Goal: Transaction & Acquisition: Download file/media

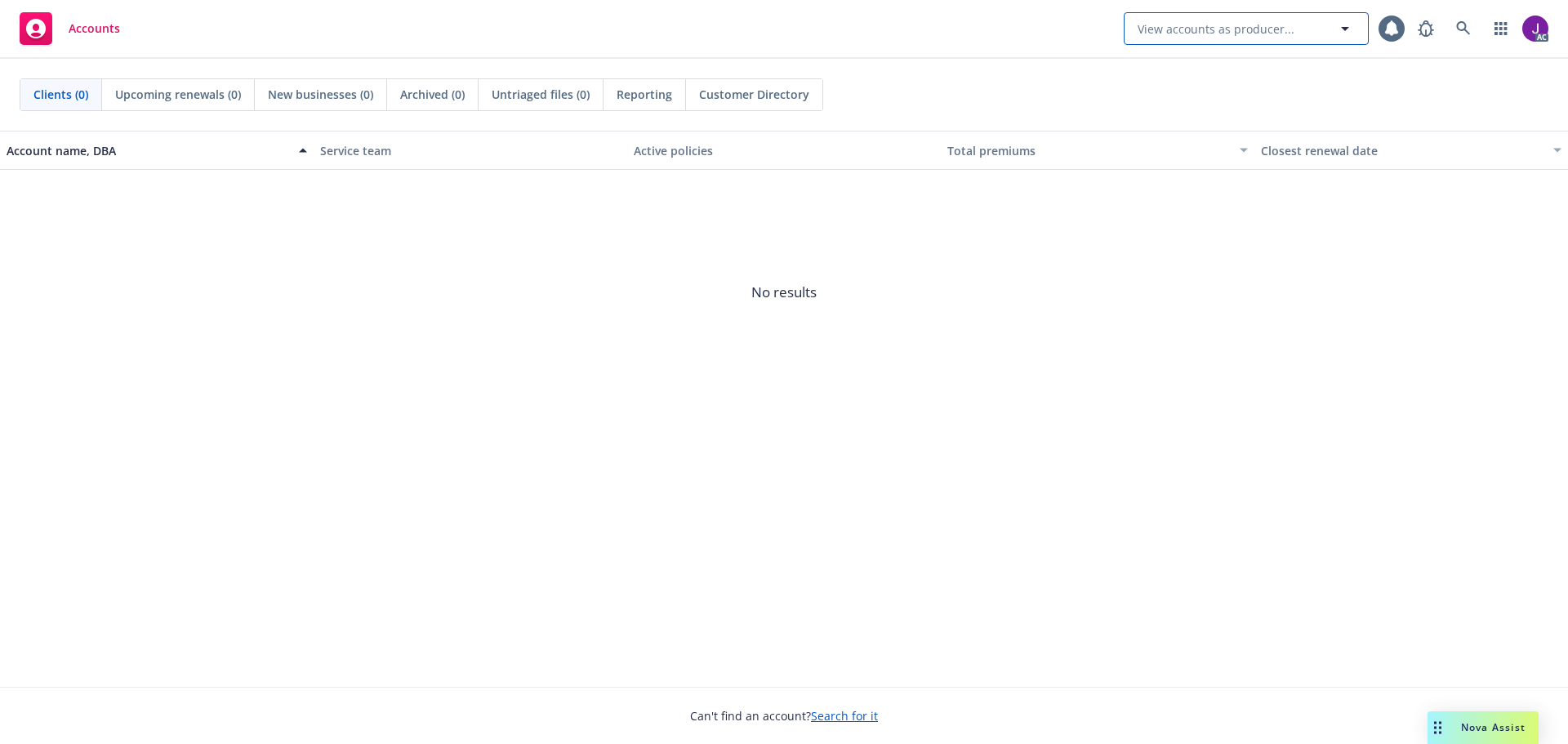
click at [1270, 15] on button "View accounts as producer..." at bounding box center [1246, 29] width 245 height 33
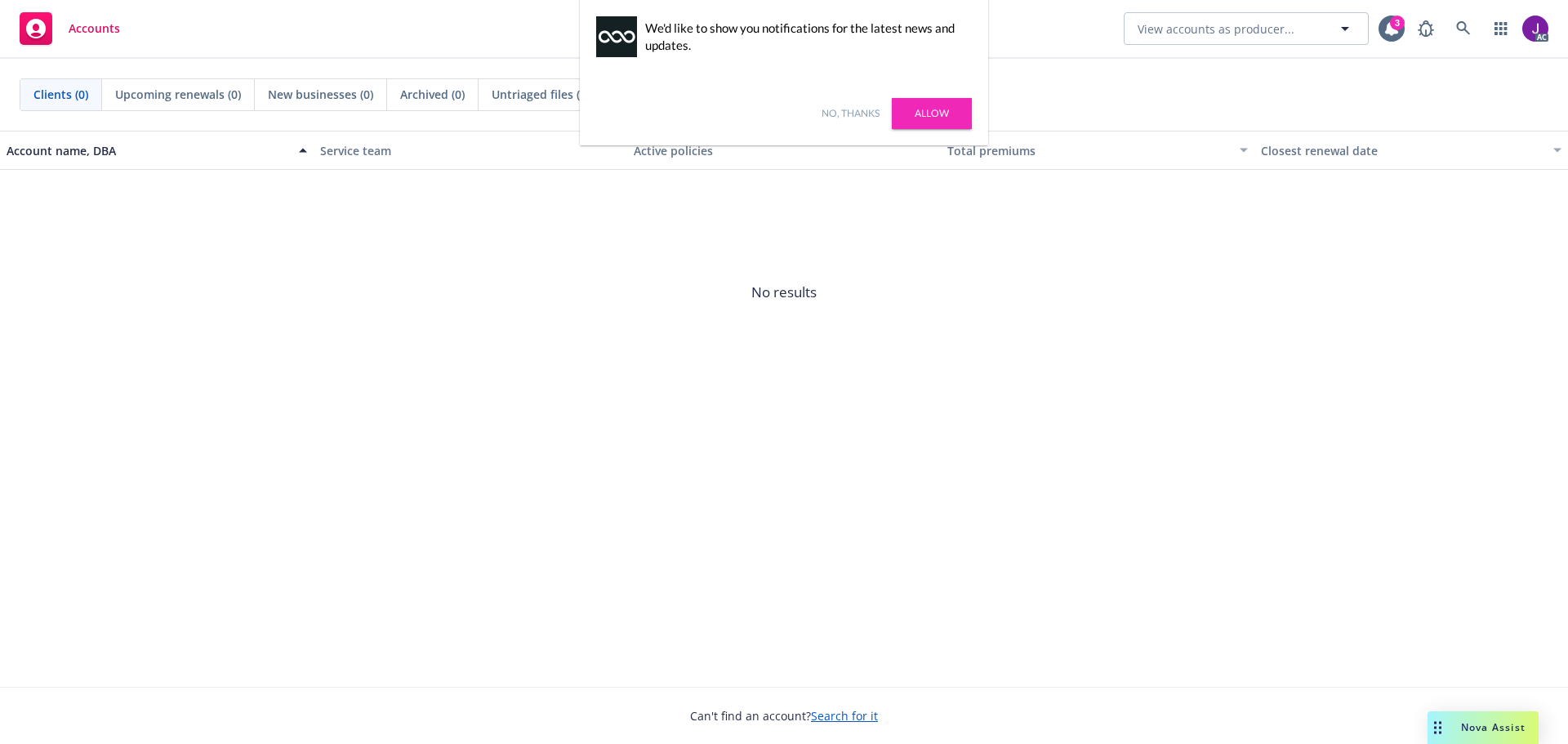
click at [843, 107] on link "No, thanks" at bounding box center [850, 112] width 58 height 14
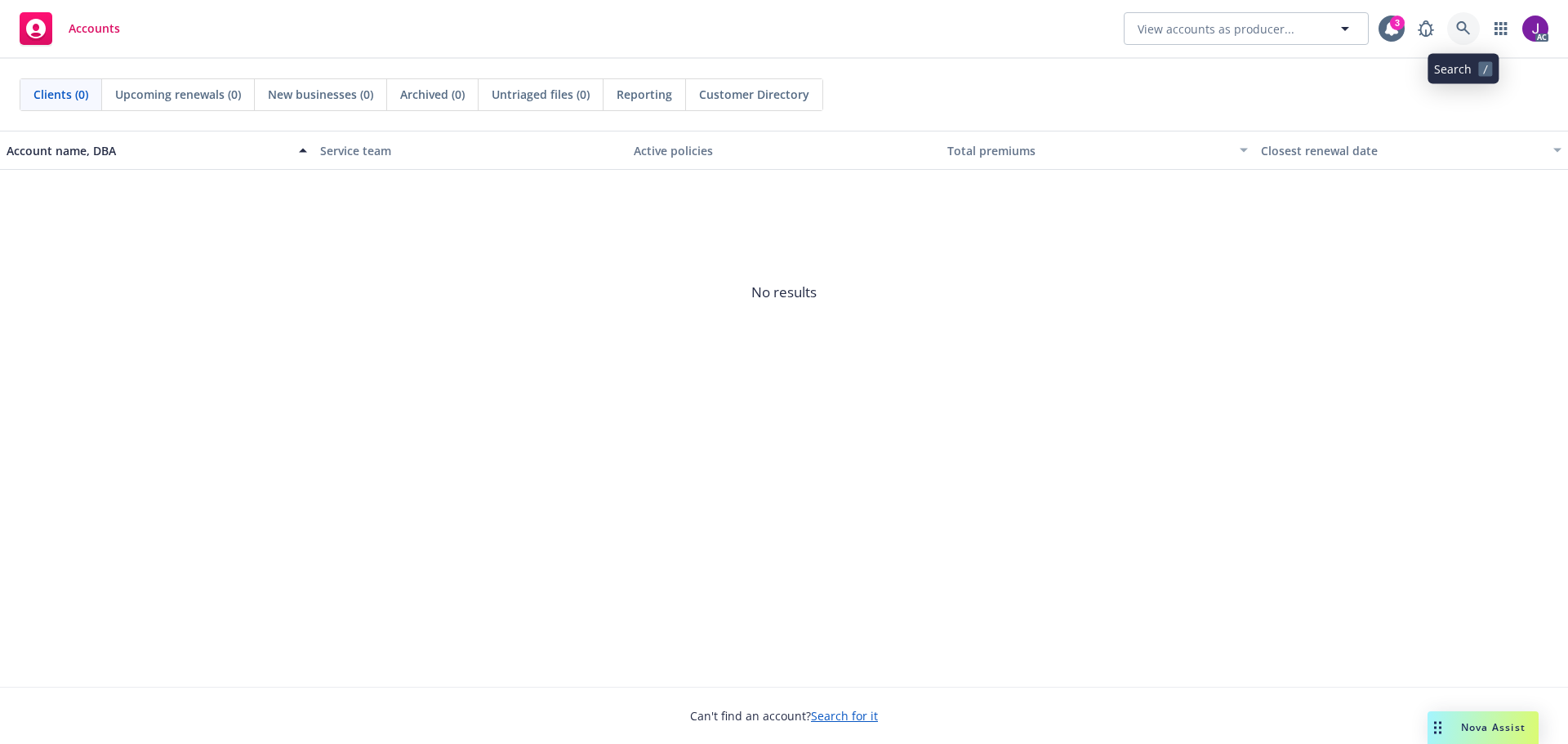
click at [1455, 24] on link at bounding box center [1463, 29] width 33 height 33
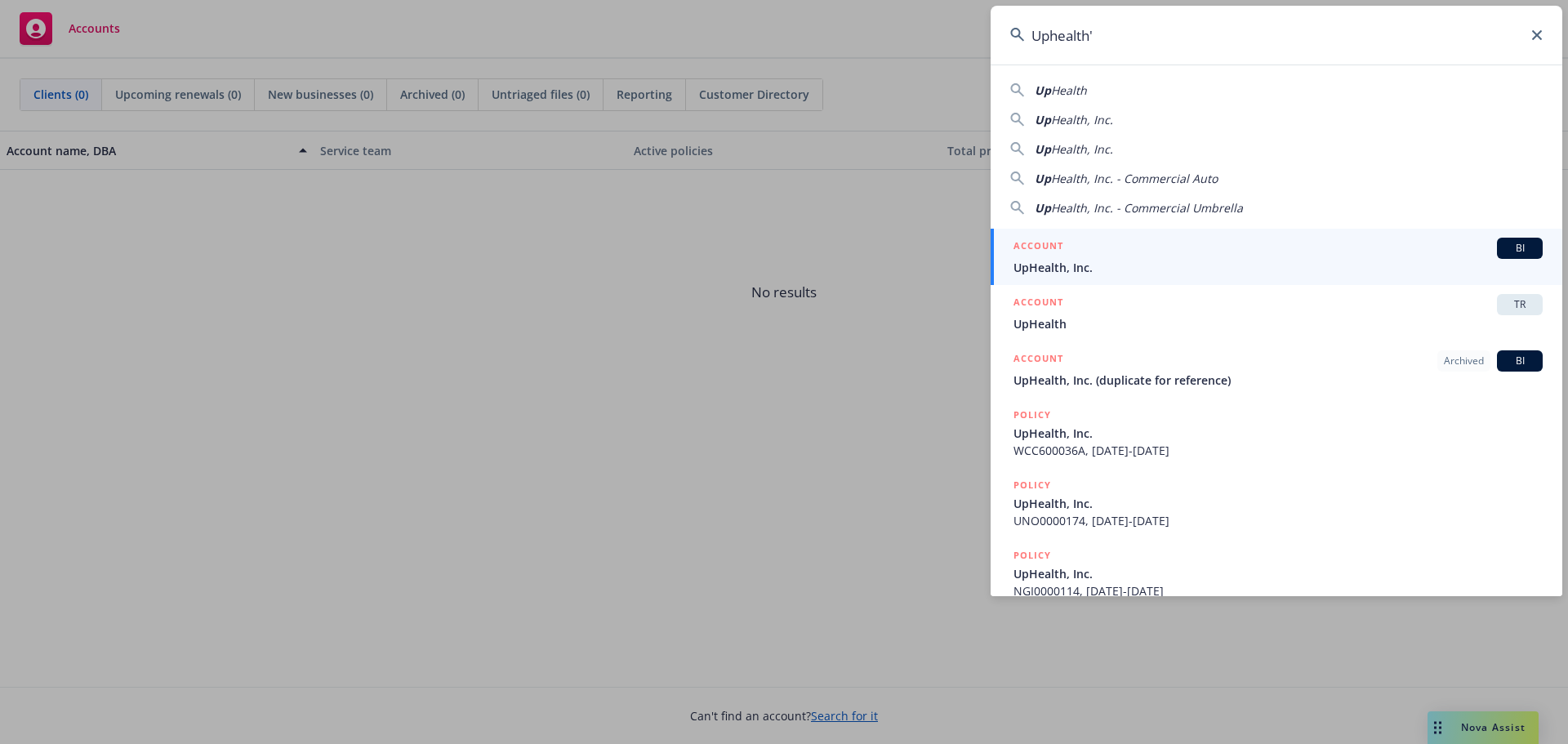
type input "Uphealth"
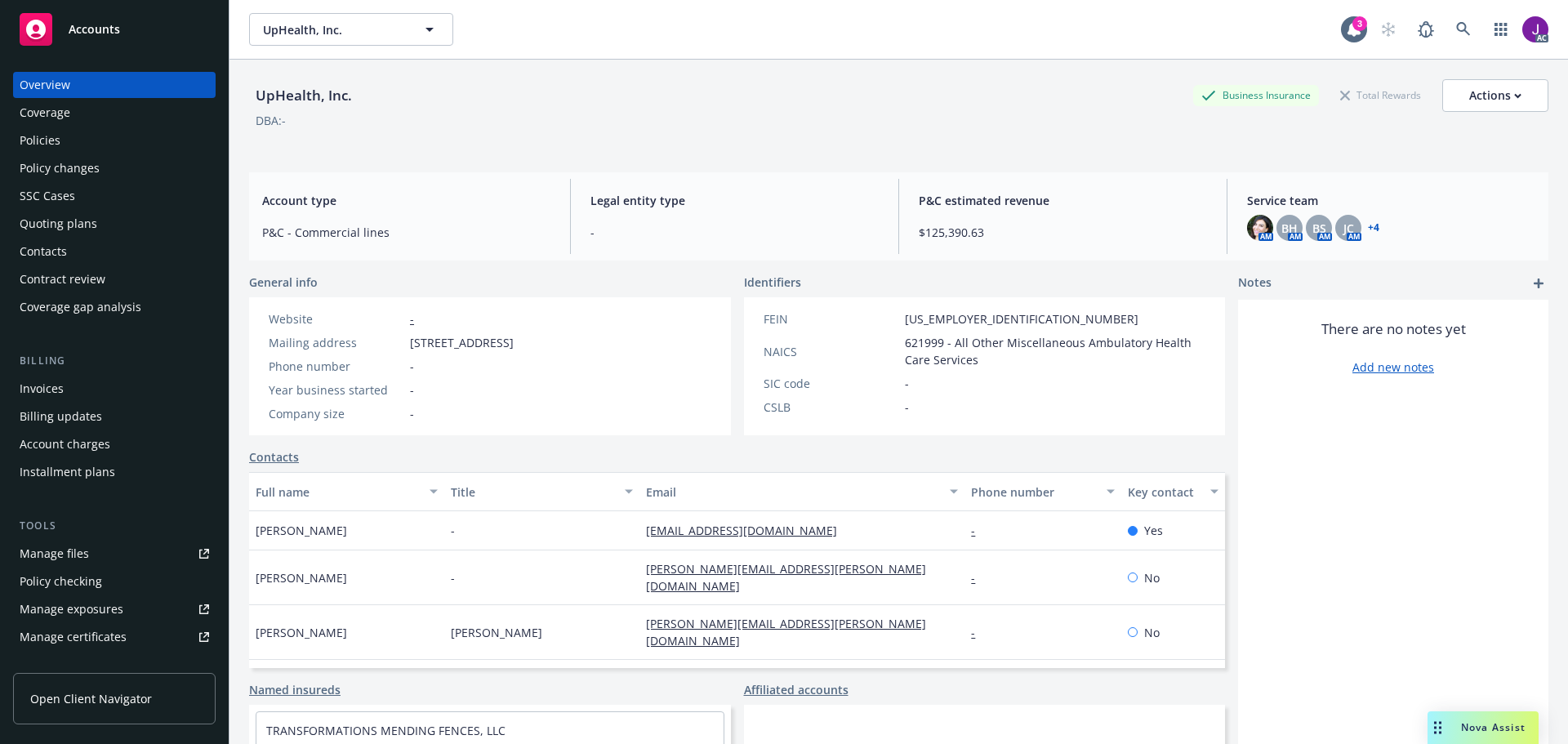
click at [87, 126] on div "Overview Coverage Policies Policy changes SSC Cases Quoting plans Contacts Cont…" at bounding box center [114, 196] width 203 height 248
click at [87, 127] on div "Overview Coverage Policies Policy changes SSC Cases Quoting plans Contacts Cont…" at bounding box center [114, 196] width 203 height 248
click at [84, 143] on div "Policies" at bounding box center [113, 139] width 189 height 26
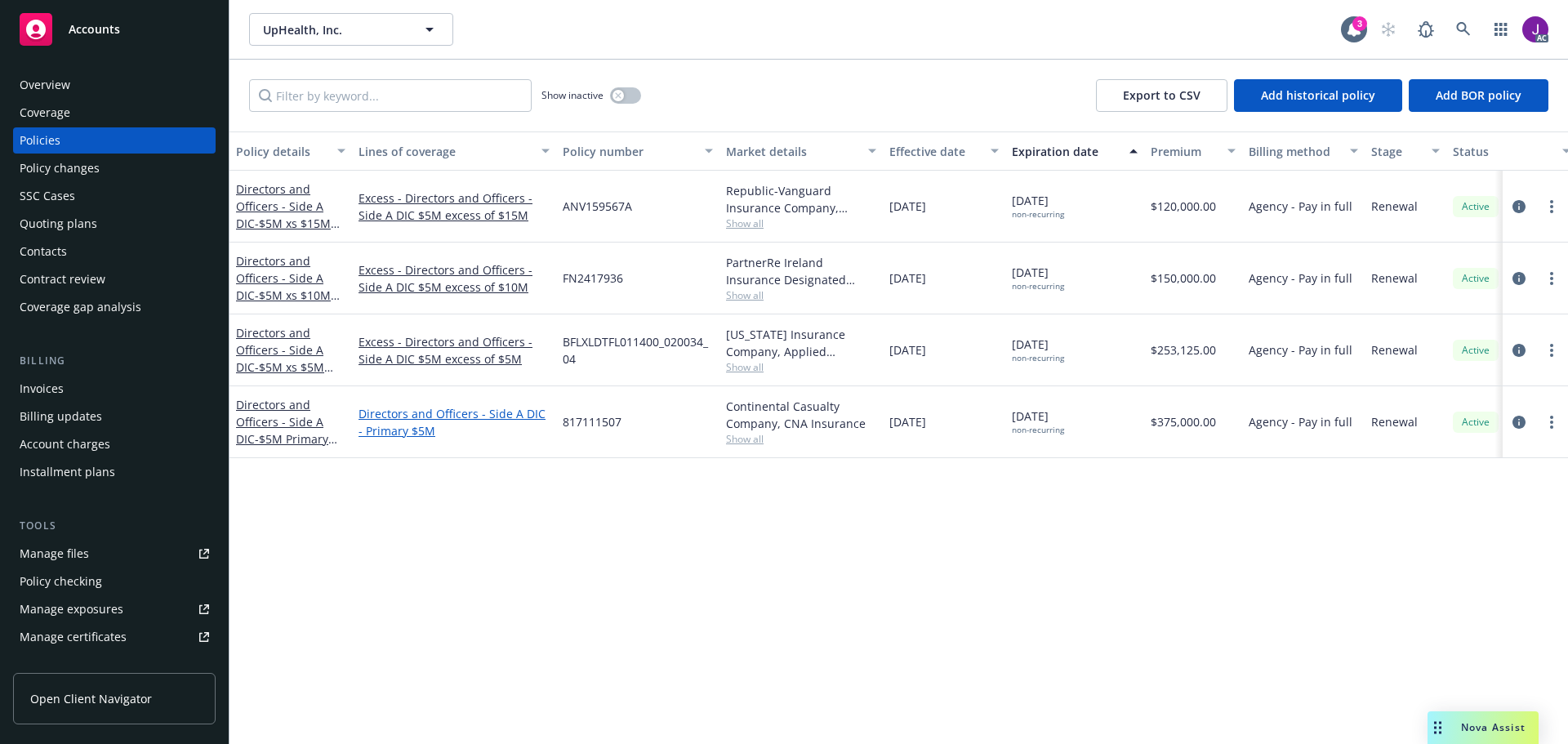
click at [392, 430] on link "Directors and Officers - Side A DIC - Primary $5M" at bounding box center [454, 422] width 191 height 35
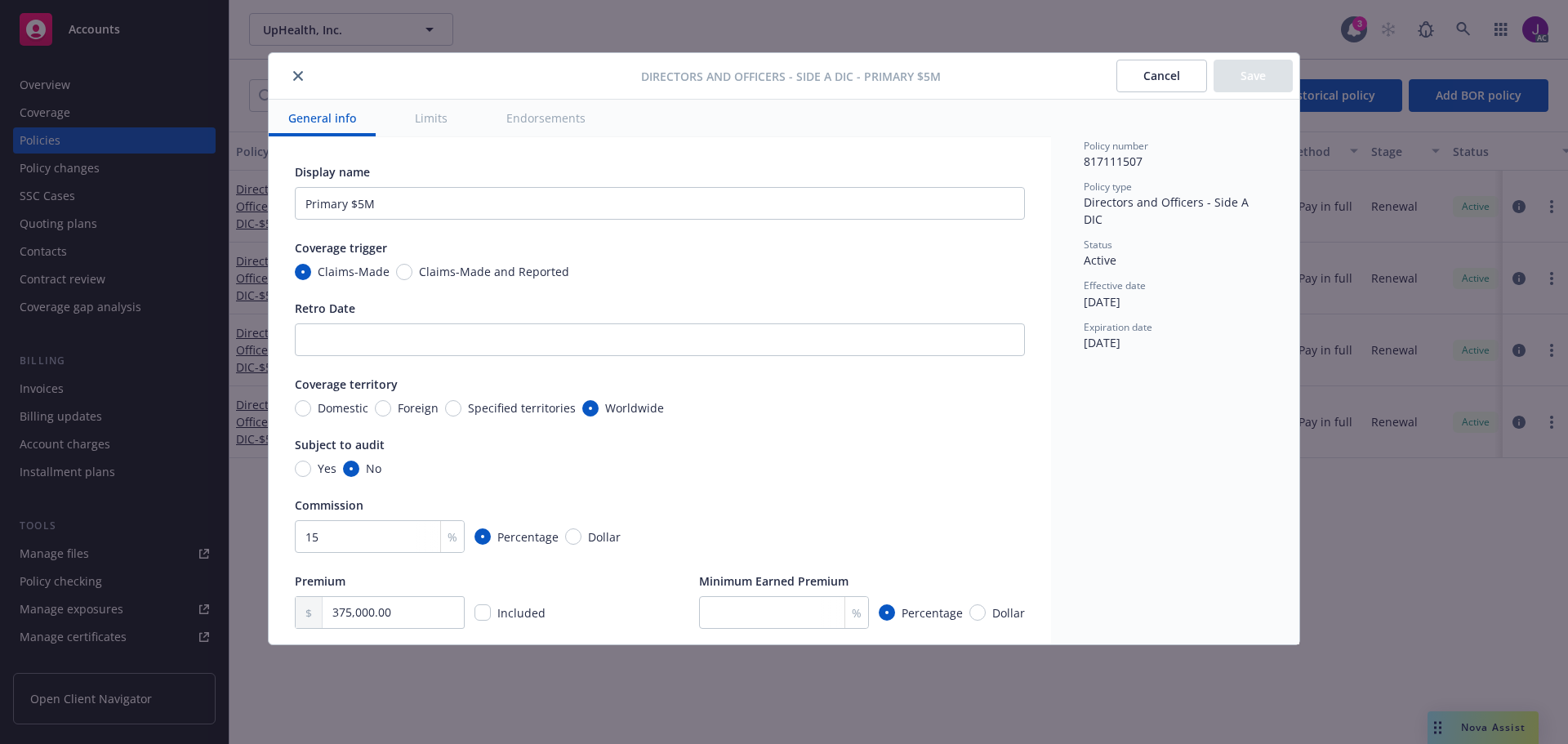
click at [1175, 62] on button "Cancel" at bounding box center [1161, 76] width 90 height 33
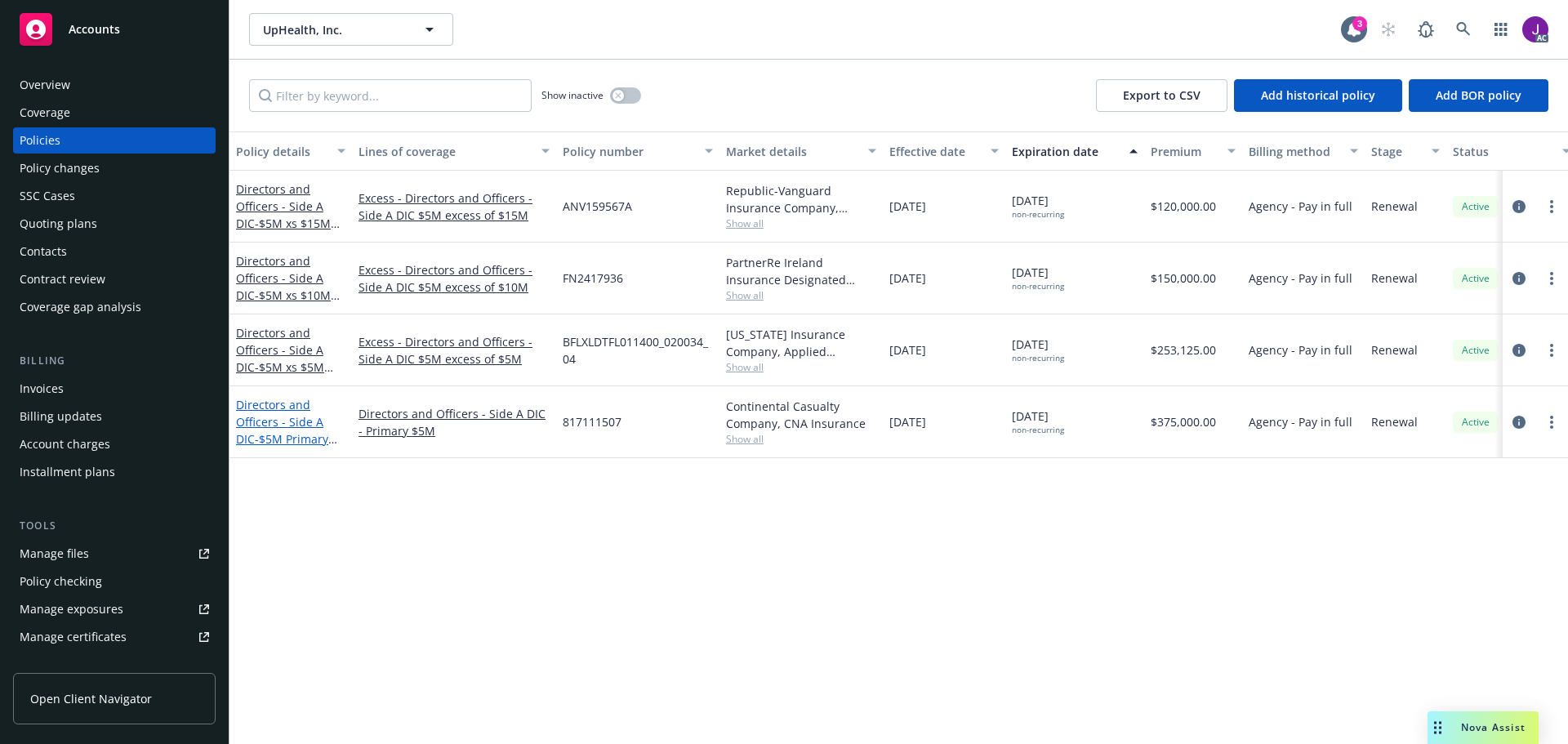
click at [262, 415] on link "Directors and Officers - Side A DIC - $5M Primary Side A" at bounding box center [282, 431] width 92 height 67
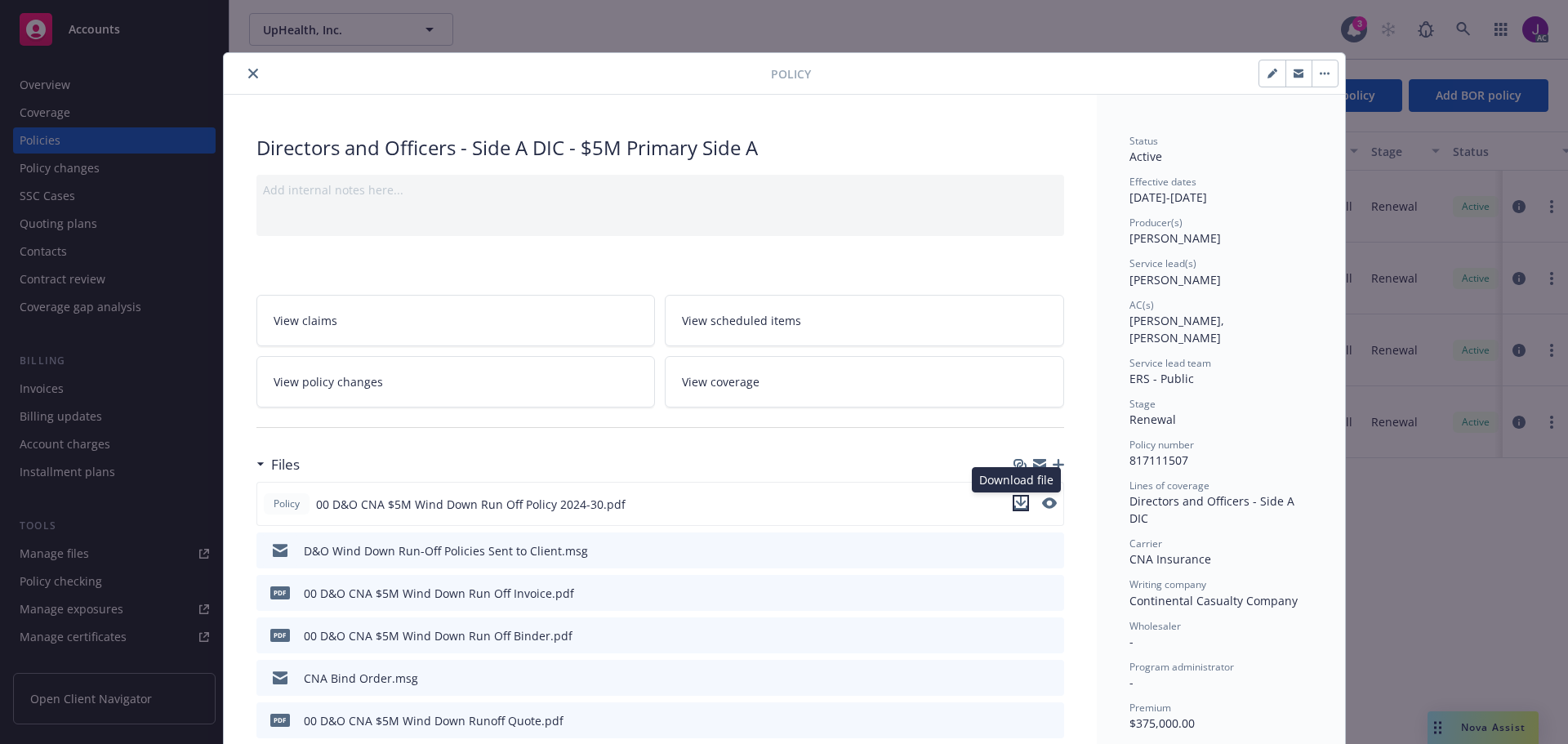
click at [1015, 506] on icon "download file" at bounding box center [1021, 503] width 13 height 13
